Goal: Information Seeking & Learning: Learn about a topic

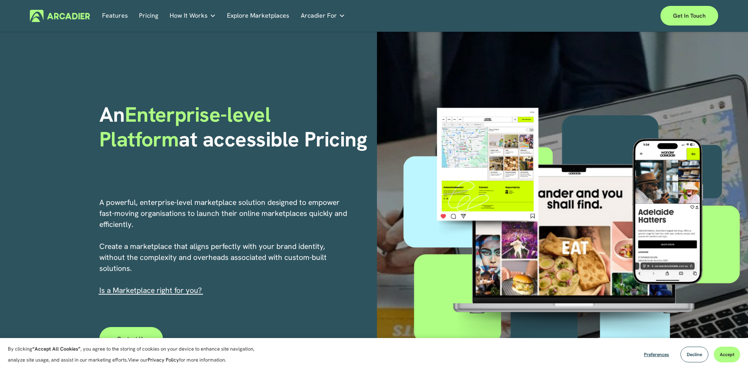
drag, startPoint x: 262, startPoint y: 153, endPoint x: 295, endPoint y: 153, distance: 32.6
click at [295, 153] on div "An Enterprise-level Platform at accessible Pricing" at bounding box center [235, 144] width 272 height 83
click at [289, 156] on div "An Enterprise-level Platform at accessible Pricing" at bounding box center [235, 144] width 272 height 83
click at [153, 15] on link "Pricing" at bounding box center [148, 16] width 19 height 12
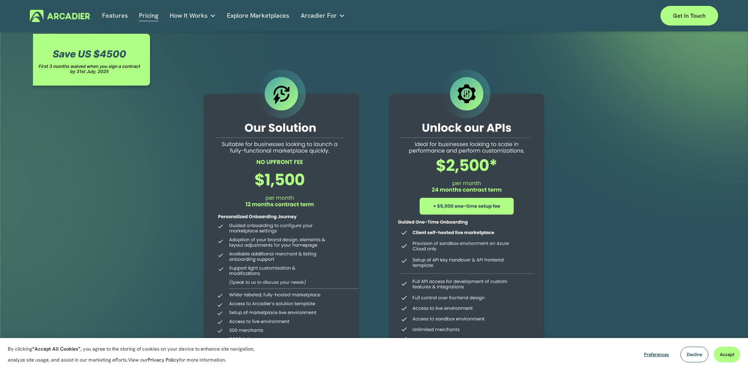
drag, startPoint x: 250, startPoint y: 145, endPoint x: 311, endPoint y: 154, distance: 61.9
click at [296, 152] on div at bounding box center [281, 226] width 179 height 319
click at [120, 12] on link "Features" at bounding box center [115, 16] width 26 height 12
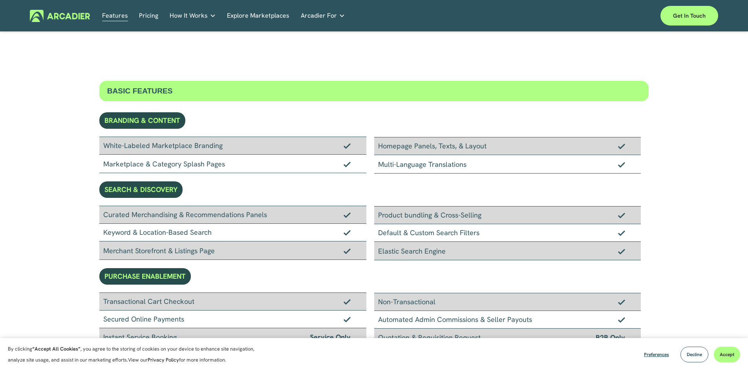
click at [201, 18] on span "How It Works" at bounding box center [189, 15] width 38 height 11
